Goal: Find specific page/section: Find specific page/section

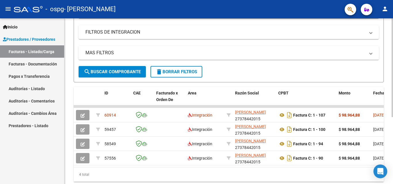
scroll to position [94, 0]
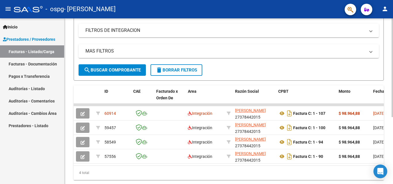
click at [393, 100] on div at bounding box center [392, 126] width 1 height 99
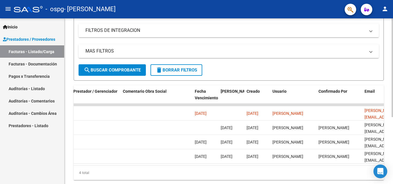
scroll to position [0, 903]
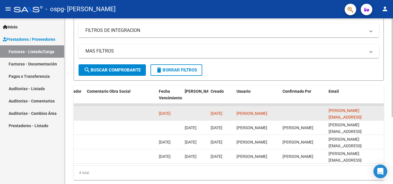
click at [323, 115] on datatable-body-cell at bounding box center [303, 113] width 46 height 14
click at [258, 114] on div "[PERSON_NAME]" at bounding box center [257, 113] width 41 height 7
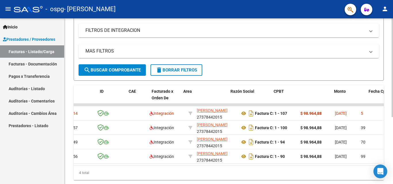
scroll to position [0, 0]
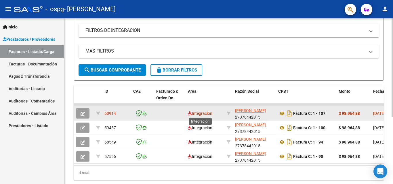
click at [203, 114] on span "Integración" at bounding box center [200, 113] width 24 height 5
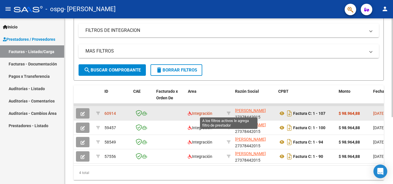
click at [231, 113] on datatable-body-cell at bounding box center [228, 113] width 8 height 14
click at [227, 113] on icon at bounding box center [229, 114] width 4 height 4
type input "27378442015"
click at [227, 113] on icon at bounding box center [229, 114] width 4 height 4
click at [105, 113] on span "60914" at bounding box center [110, 113] width 12 height 5
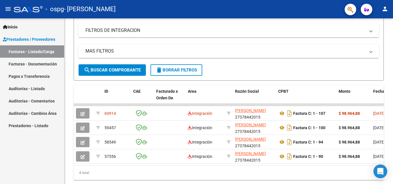
click at [42, 99] on link "Auditorías - Comentarios" at bounding box center [32, 101] width 64 height 12
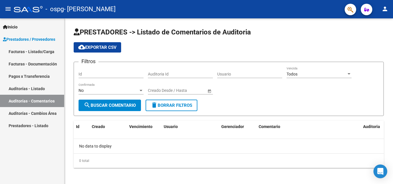
click at [43, 112] on link "Auditorías - Cambios Área" at bounding box center [32, 113] width 64 height 12
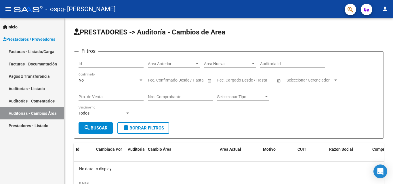
click at [39, 127] on link "Prestadores - Listado" at bounding box center [32, 126] width 64 height 12
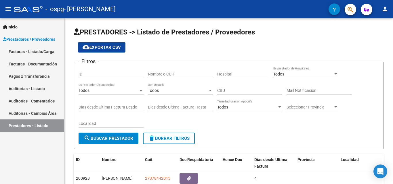
click at [44, 75] on link "Pagos x Transferencia" at bounding box center [32, 76] width 64 height 12
